Goal: Information Seeking & Learning: Learn about a topic

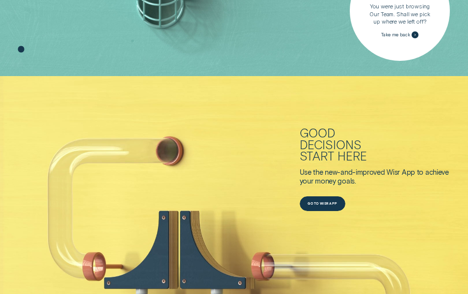
scroll to position [138, 0]
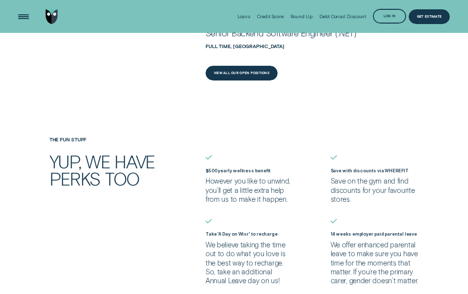
scroll to position [392, 0]
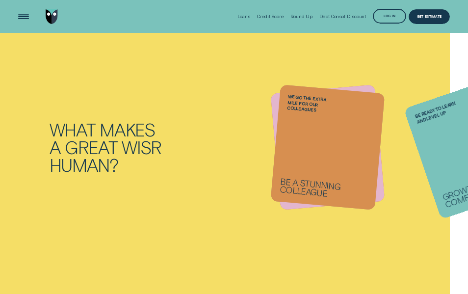
scroll to position [981, 0]
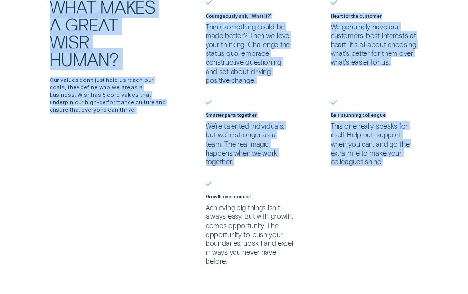
scroll to position [2340, 0]
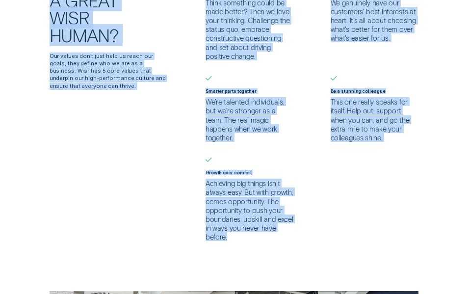
drag, startPoint x: 54, startPoint y: 54, endPoint x: 260, endPoint y: 228, distance: 269.1
click at [260, 228] on div "Our values What makes a great Wisr human? Our values don’t just help us reach o…" at bounding box center [233, 99] width 437 height 283
copy div "Lor ipsumd Sita conse a elits Doei tempo? Inc utlabo etd’m aliq enim ad minim v…"
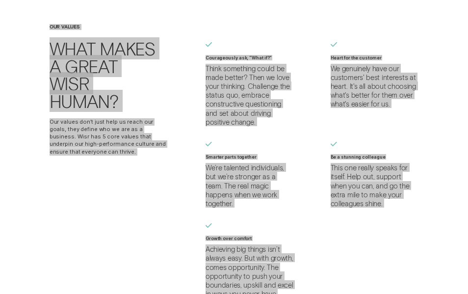
scroll to position [2291, 0]
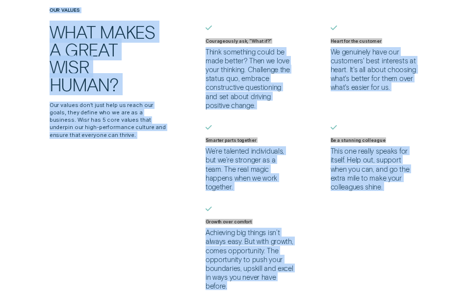
drag, startPoint x: 237, startPoint y: 193, endPoint x: 239, endPoint y: 186, distance: 7.3
click at [237, 193] on ul "Courageously ask, “What if?” Think something could be made better? Then we love…" at bounding box center [328, 158] width 250 height 265
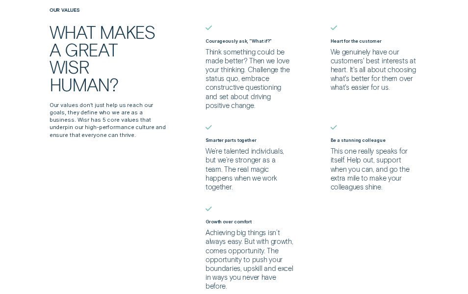
click at [254, 206] on li "Growth over comfort Achieving big things isn’t always easy. But with growth, co…" at bounding box center [250, 248] width 94 height 84
click at [273, 198] on ul "Courageously ask, “What if?” Think something could be made better? Then we love…" at bounding box center [328, 158] width 250 height 265
click at [187, 231] on div "Our values What makes a great Wisr human? Our values don’t just help us reach o…" at bounding box center [233, 148] width 437 height 283
click at [404, 47] on p "We genuinely have our customers' best interests at heart. It's all about choosi…" at bounding box center [375, 69] width 88 height 45
